Goal: Find specific page/section: Find specific page/section

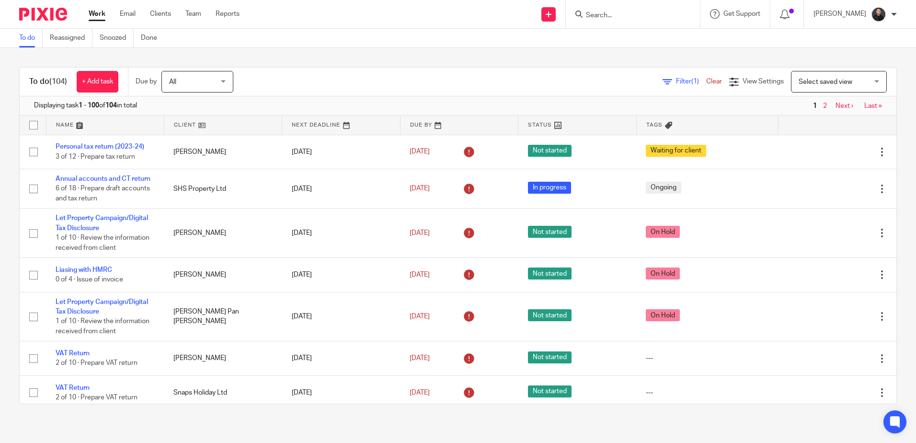
click at [636, 14] on input "Search" at bounding box center [628, 15] width 86 height 9
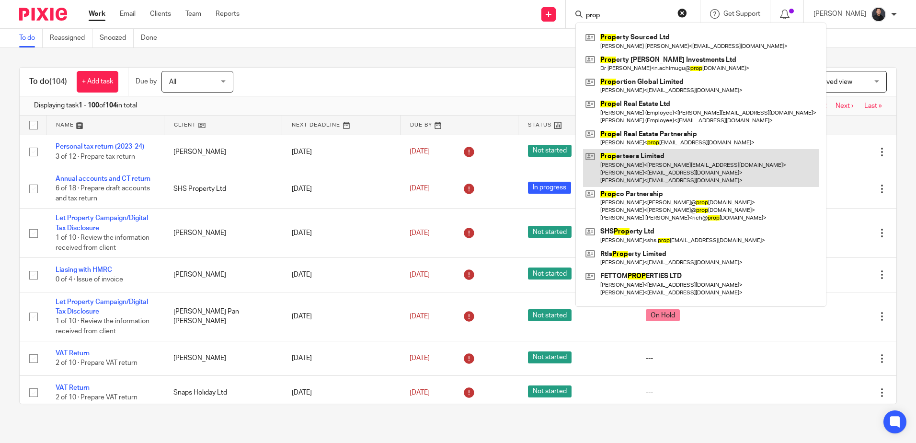
type input "prop"
click at [641, 166] on link at bounding box center [701, 168] width 236 height 38
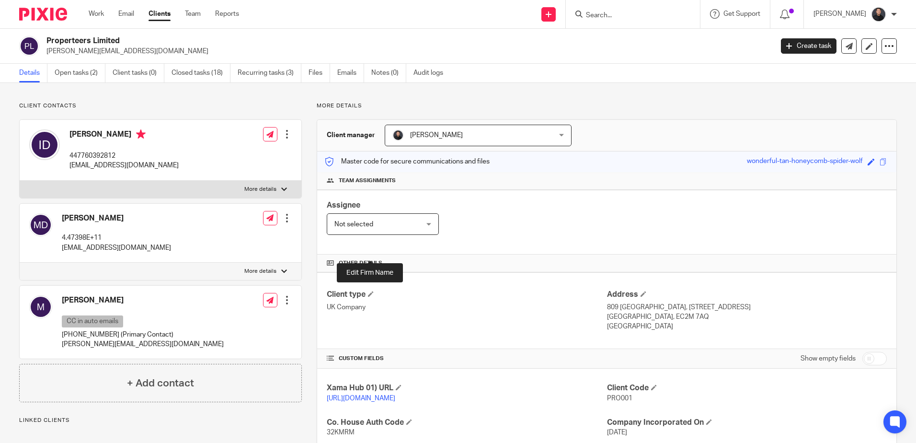
scroll to position [245, 0]
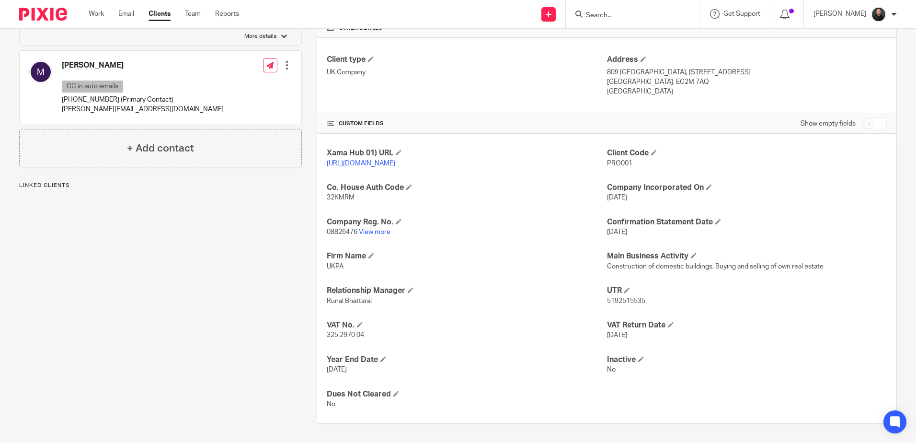
drag, startPoint x: 377, startPoint y: 231, endPoint x: 292, endPoint y: 69, distance: 183.1
click at [377, 231] on link "View more" at bounding box center [375, 231] width 32 height 7
drag, startPoint x: 616, startPoint y: 22, endPoint x: 619, endPoint y: 17, distance: 6.0
click at [616, 22] on div at bounding box center [633, 14] width 134 height 28
click at [619, 16] on input "Search" at bounding box center [628, 15] width 86 height 9
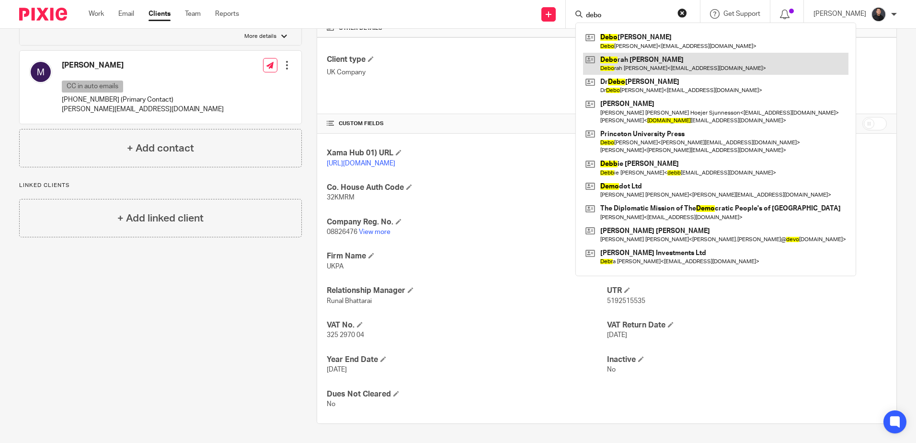
type input "debo"
click at [666, 63] on link at bounding box center [715, 64] width 265 height 22
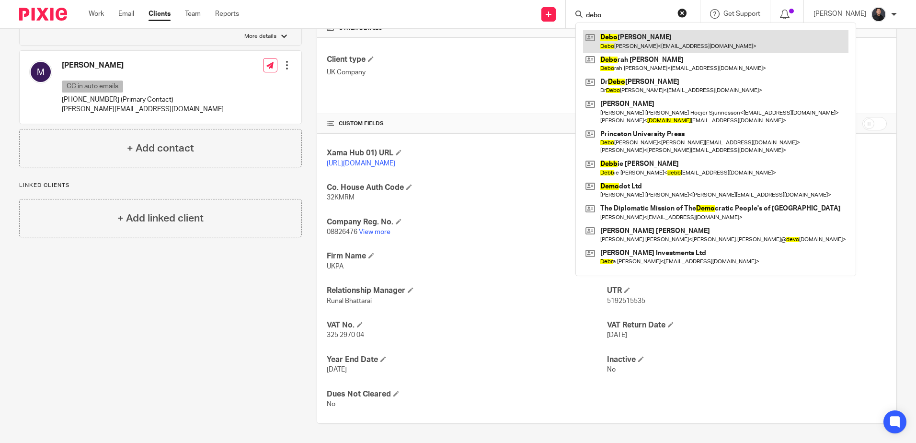
click at [638, 38] on link at bounding box center [715, 41] width 265 height 22
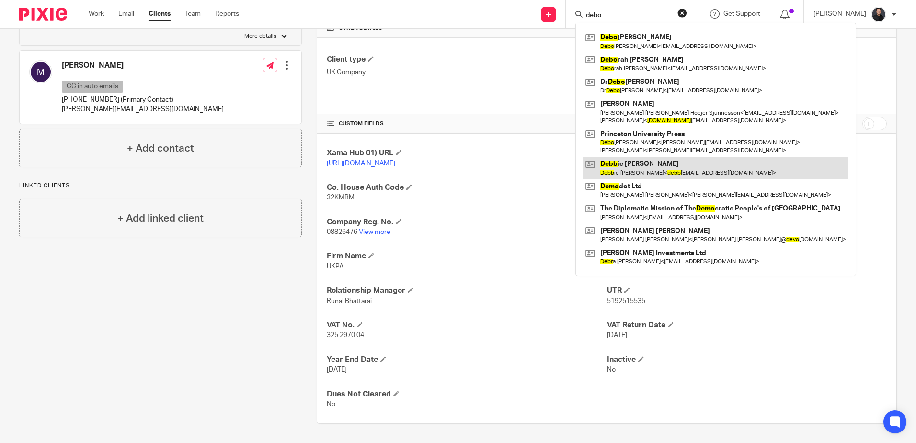
click at [657, 166] on link at bounding box center [715, 168] width 265 height 22
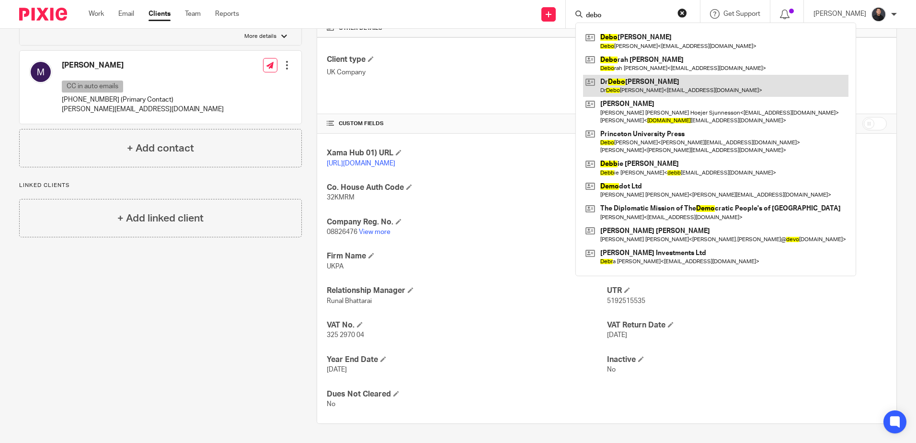
click at [647, 91] on link at bounding box center [715, 86] width 265 height 22
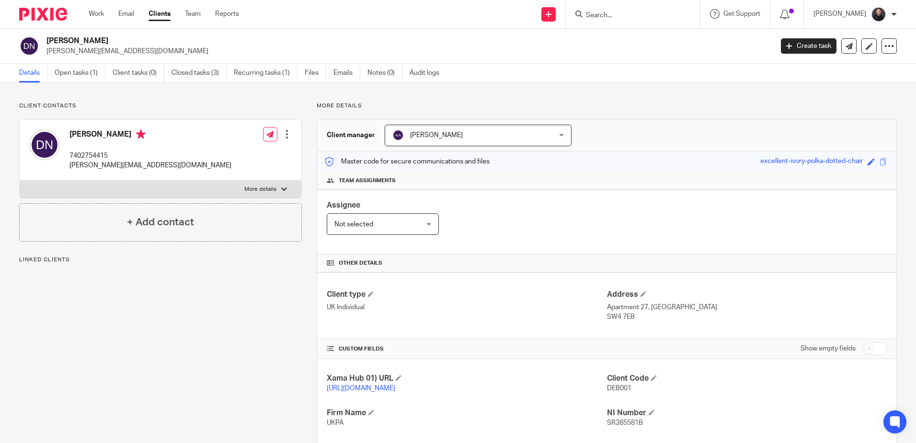
scroll to position [166, 0]
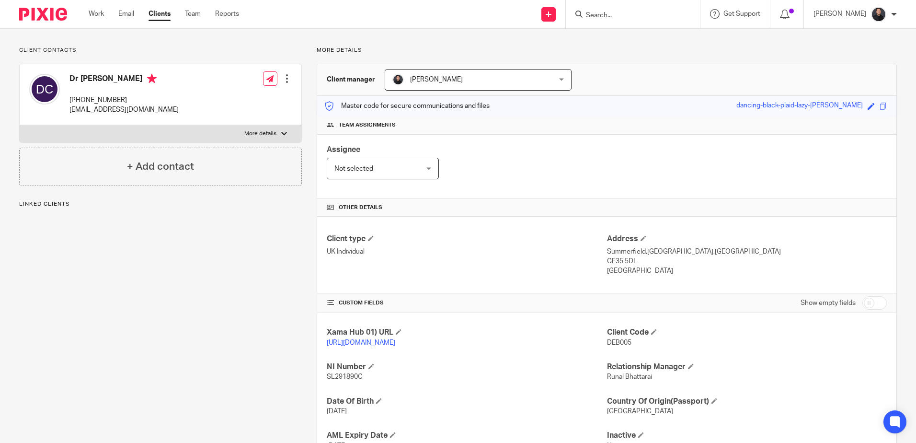
scroll to position [141, 0]
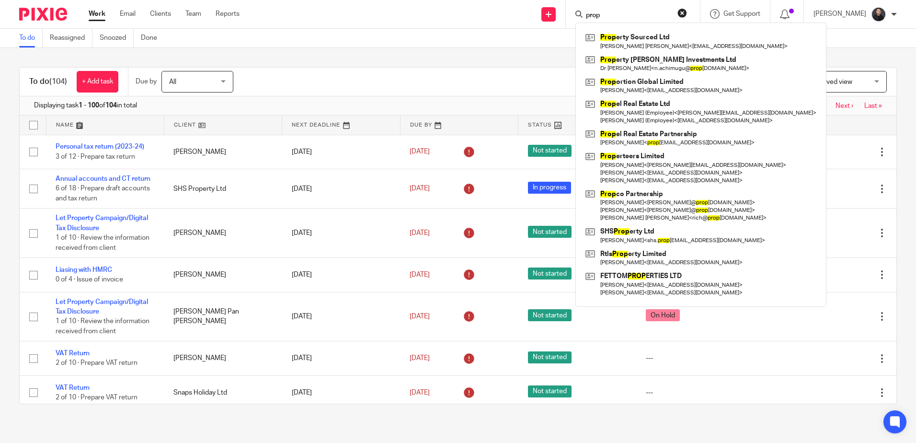
click at [633, 14] on input "prop" at bounding box center [628, 15] width 86 height 9
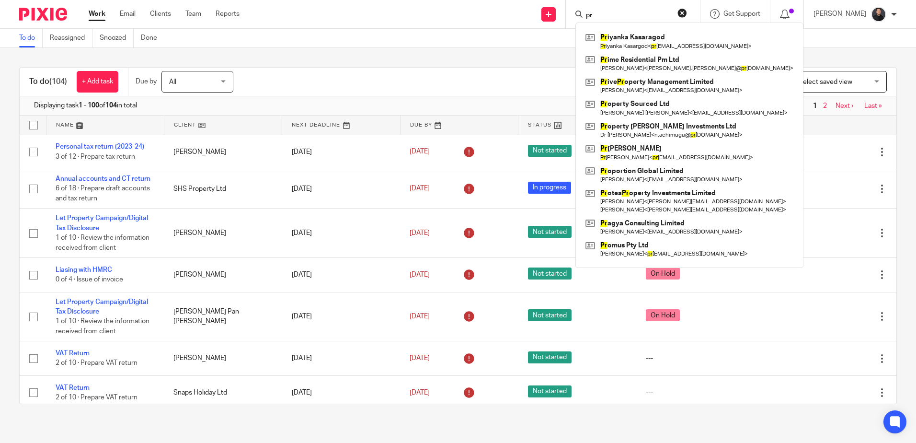
type input "p"
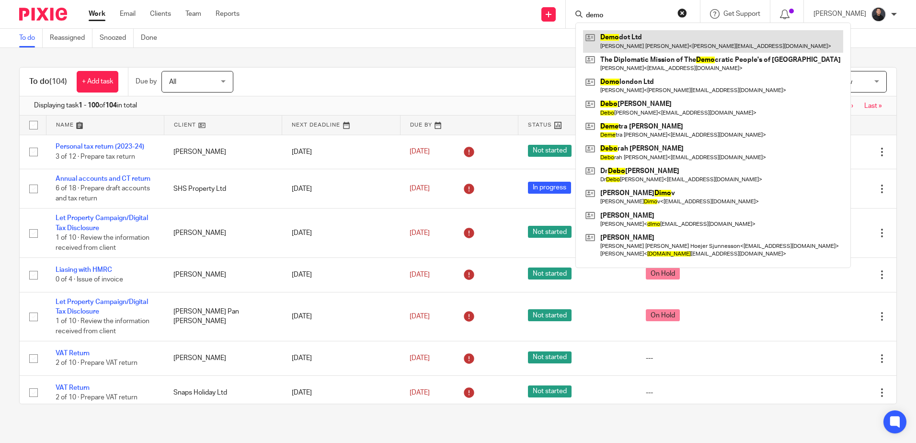
type input "demo"
click at [636, 39] on link at bounding box center [713, 41] width 260 height 22
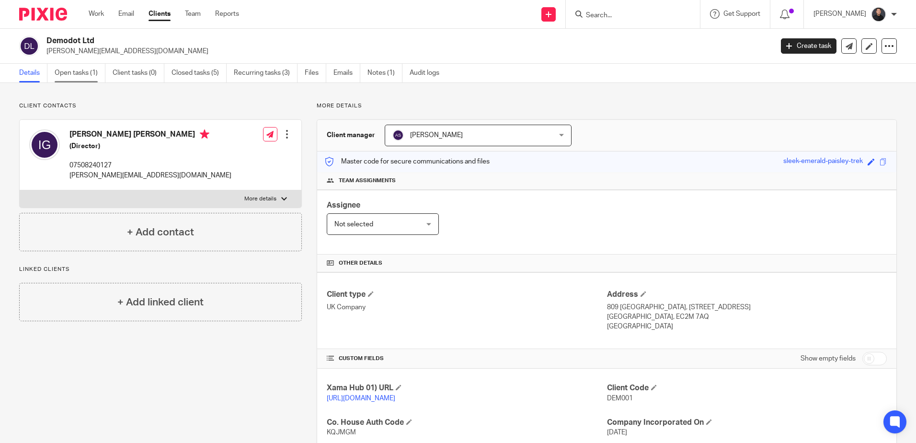
click at [80, 74] on link "Open tasks (1)" at bounding box center [80, 73] width 51 height 19
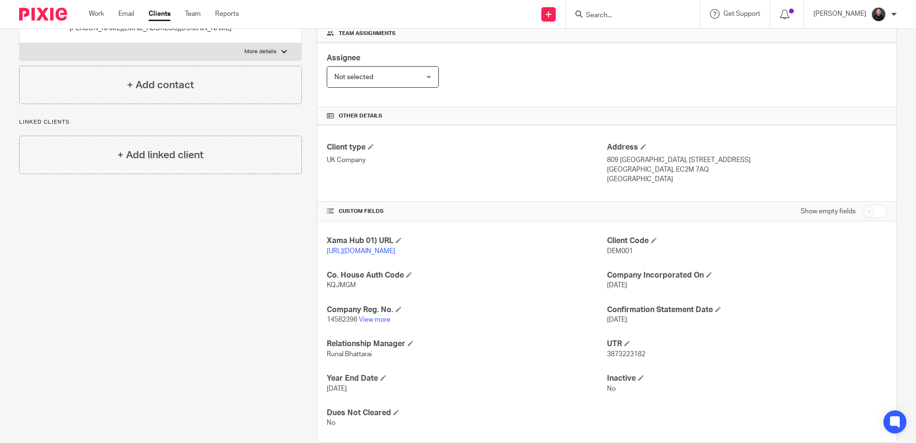
scroll to position [176, 0]
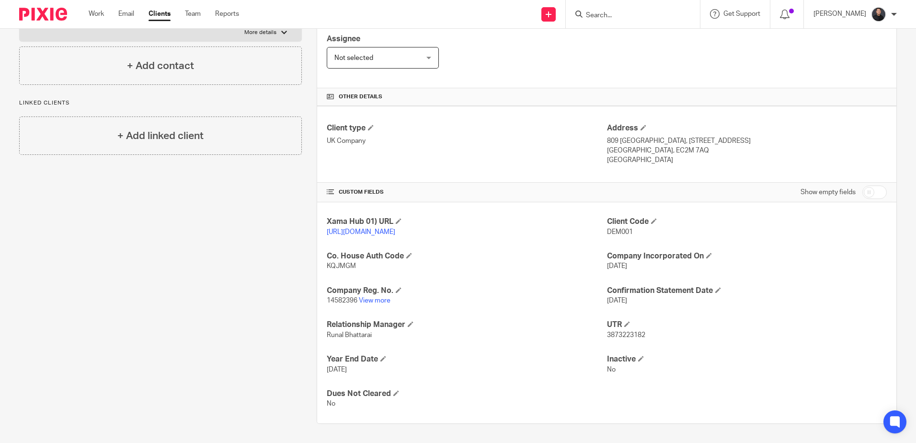
drag, startPoint x: 378, startPoint y: 299, endPoint x: 378, endPoint y: 276, distance: 22.5
click at [378, 299] on link "View more" at bounding box center [375, 300] width 32 height 7
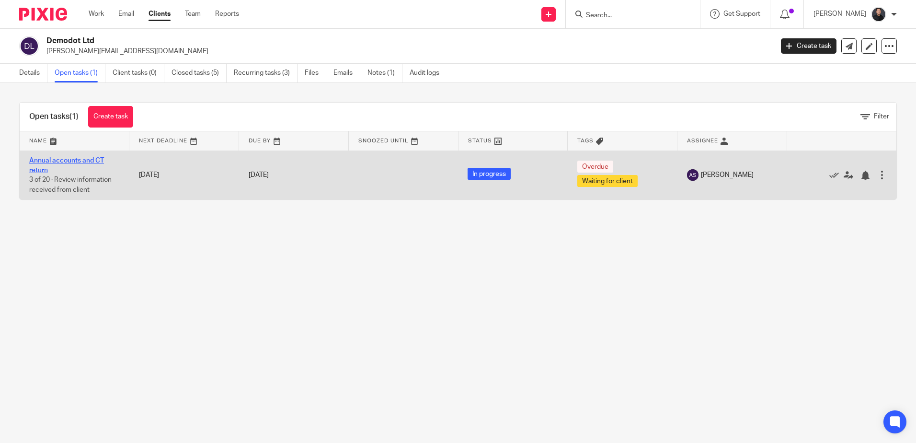
click at [75, 158] on link "Annual accounts and CT return" at bounding box center [66, 165] width 75 height 16
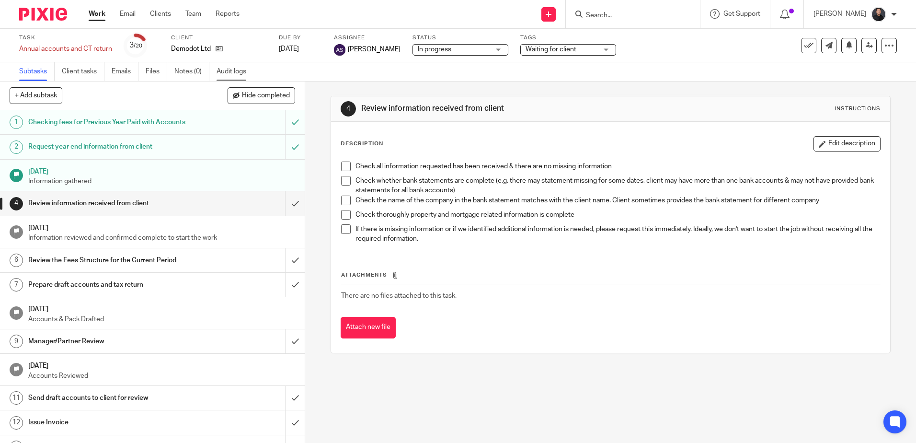
click at [232, 73] on link "Audit logs" at bounding box center [234, 71] width 37 height 19
